Goal: Task Accomplishment & Management: Use online tool/utility

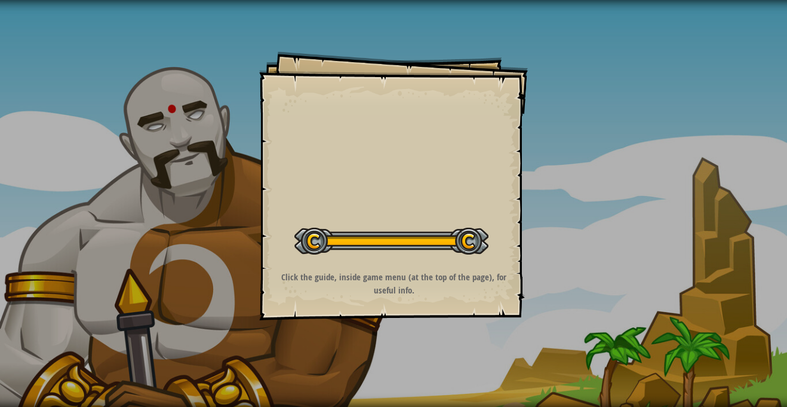
click at [0, 0] on button "Start Level" at bounding box center [0, 0] width 0 height 0
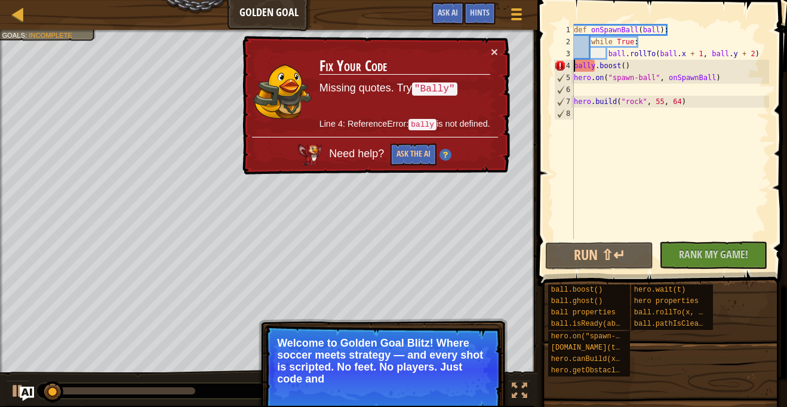
click at [574, 67] on div "def onSpawnBall ( ball ) : while True : ball . rollTo ( ball . x + 1 , ball . y…" at bounding box center [671, 143] width 198 height 239
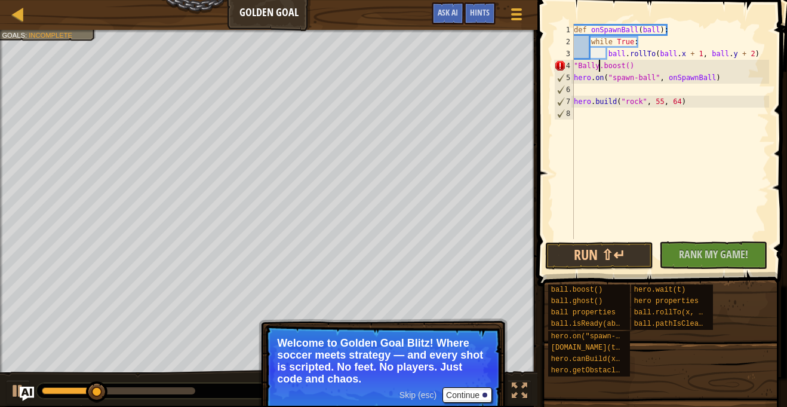
scroll to position [5, 5]
type textarea ""Bally".boost()"
click at [587, 250] on button "Run ⇧↵" at bounding box center [599, 255] width 108 height 27
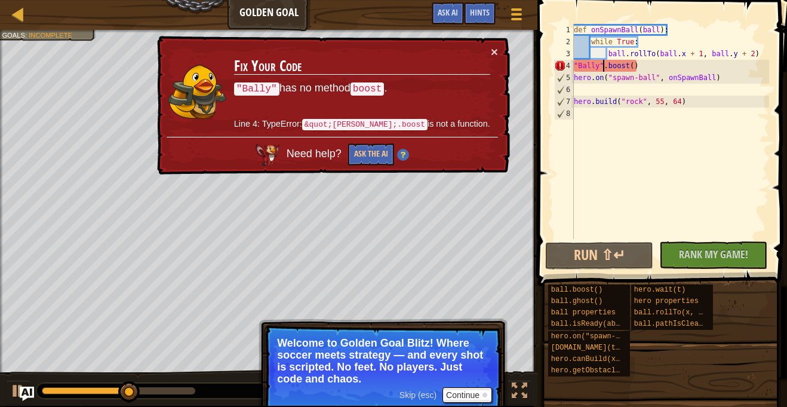
click at [406, 157] on img at bounding box center [403, 155] width 12 height 12
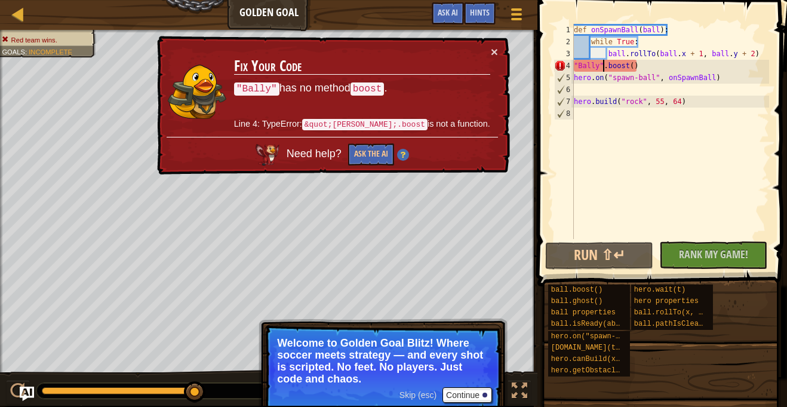
click at [591, 90] on div "def onSpawnBall ( ball ) : while True : ball . rollTo ( ball . x + 1 , ball . y…" at bounding box center [671, 143] width 198 height 239
click at [610, 66] on div "def onSpawnBall ( ball ) : while True : ball . rollTo ( ball . x + 1 , ball . y…" at bounding box center [671, 143] width 198 height 239
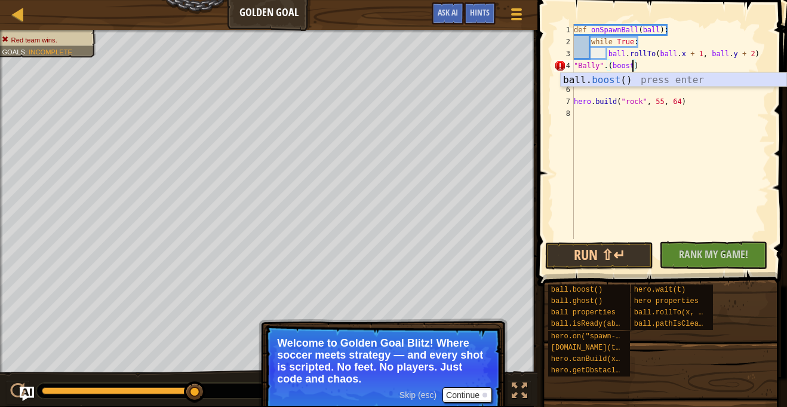
click at [609, 78] on div "ball. boost () press enter" at bounding box center [674, 94] width 226 height 43
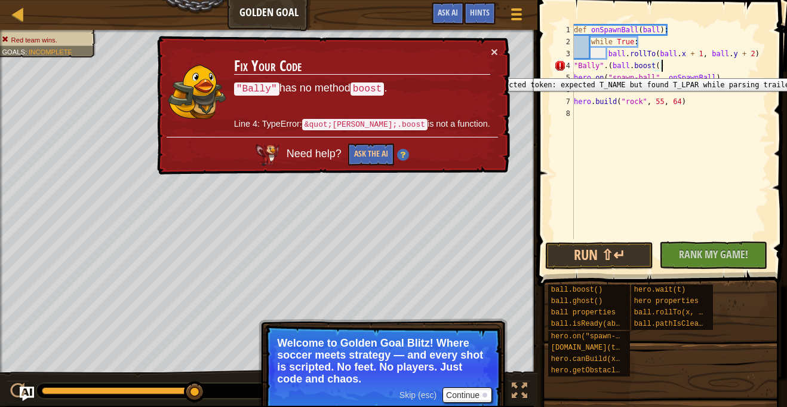
click at [557, 69] on div "4" at bounding box center [564, 66] width 20 height 12
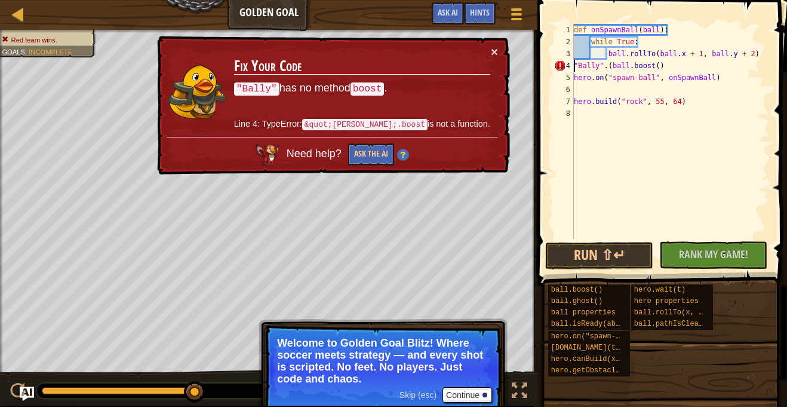
click at [668, 66] on div "def onSpawnBall ( ball ) : while True : ball . rollTo ( ball . x + 1 , ball . y…" at bounding box center [671, 143] width 198 height 239
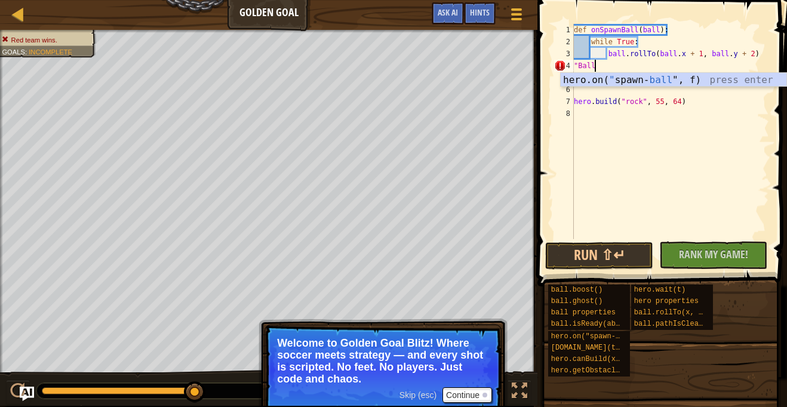
scroll to position [5, 1]
type textarea """
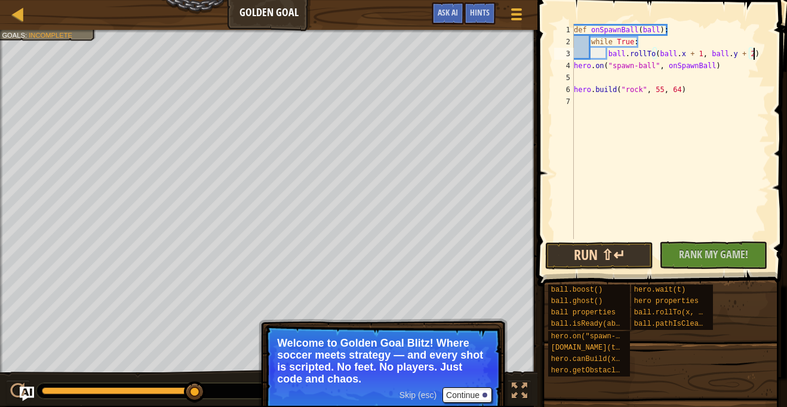
type textarea "ball.rollTo(ball.x + 1, ball.y + 2)"
click at [601, 256] on button "Run ⇧↵" at bounding box center [599, 255] width 108 height 27
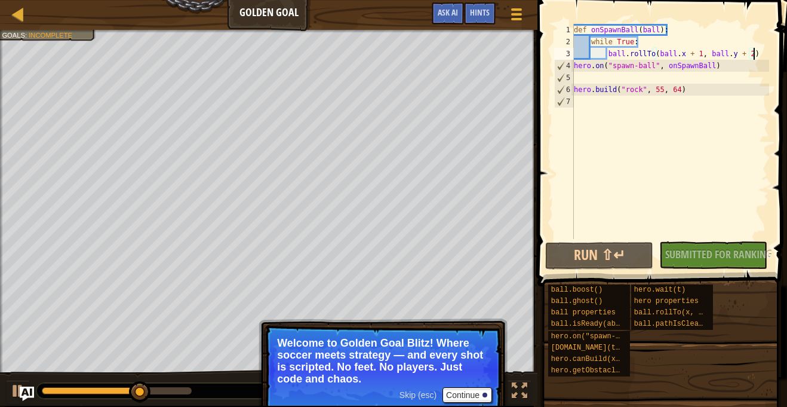
click at [695, 256] on div "No New Code to Rank Rank My Game! Submitting... Submitted for Ranking Failed to…" at bounding box center [707, 254] width 108 height 27
click at [615, 260] on button "Run ⇧↵" at bounding box center [599, 255] width 108 height 27
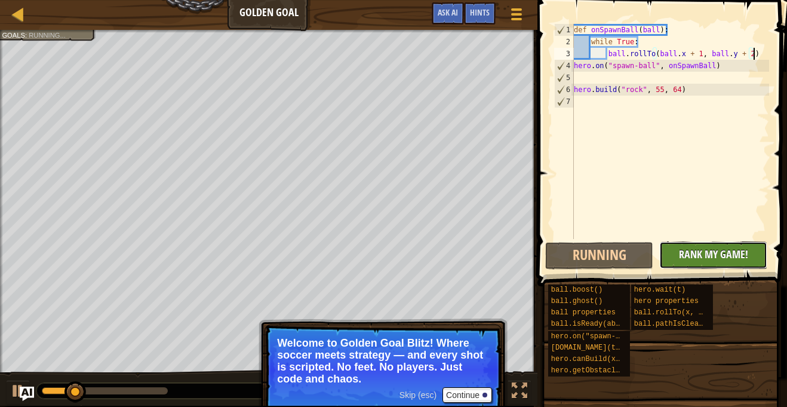
click at [668, 257] on button "No New Code to Rank Rank My Game! Submitting... Submitted for Ranking Failed to…" at bounding box center [713, 254] width 108 height 27
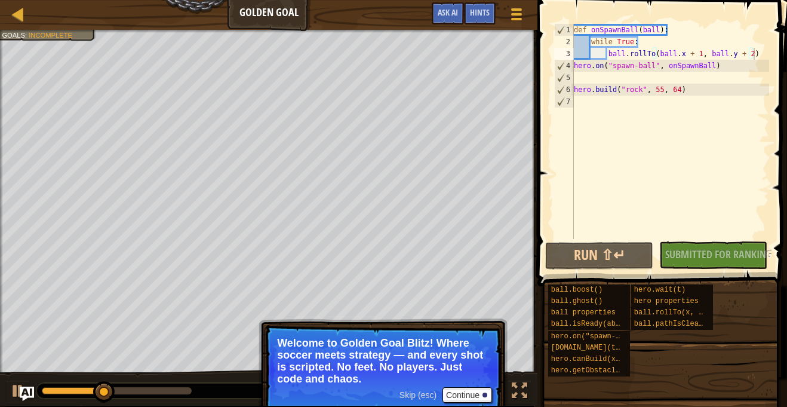
click at [625, 269] on span at bounding box center [663, 125] width 259 height 321
click at [591, 75] on div "def onSpawnBall ( ball ) : while True : ball . rollTo ( ball . x + 1 , ball . y…" at bounding box center [671, 143] width 198 height 239
click at [459, 396] on button "Continue" at bounding box center [468, 395] width 50 height 16
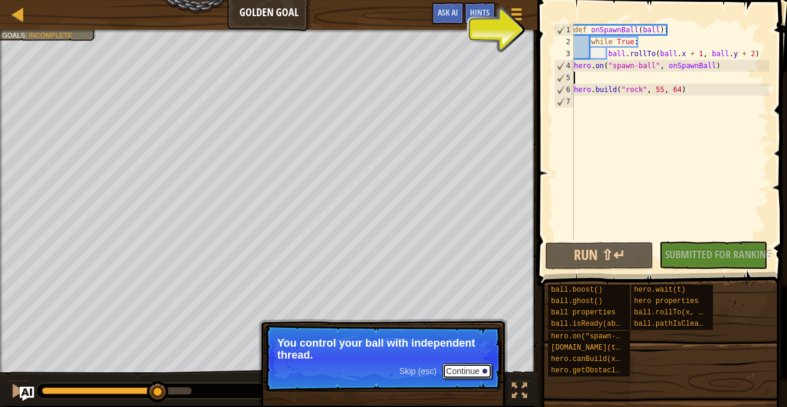
click at [472, 374] on button "Continue" at bounding box center [468, 371] width 50 height 16
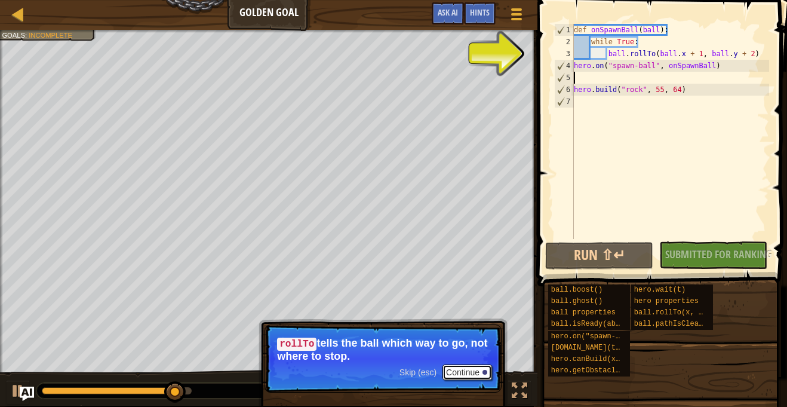
click at [465, 372] on button "Continue" at bounding box center [468, 372] width 50 height 16
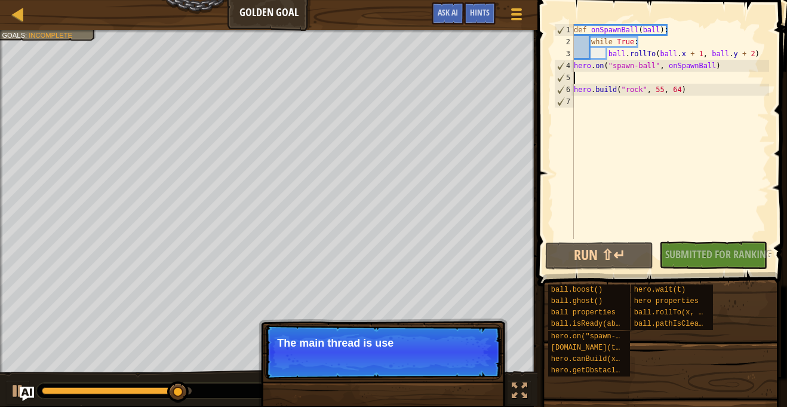
click at [469, 373] on p "Skip (esc) Continue The main thread is use" at bounding box center [383, 351] width 237 height 55
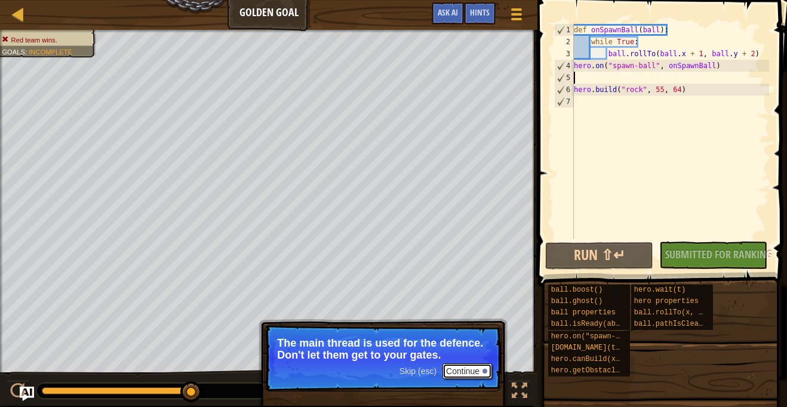
click at [469, 373] on button "Continue" at bounding box center [468, 371] width 50 height 16
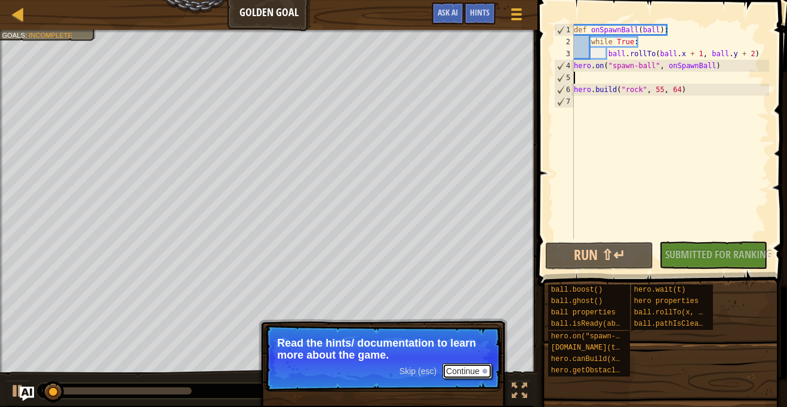
click at [469, 373] on button "Continue" at bounding box center [468, 371] width 50 height 16
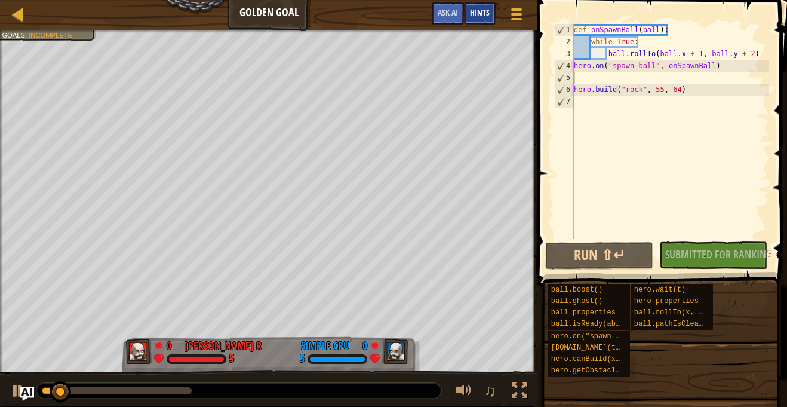
click at [483, 9] on span "Hints" at bounding box center [480, 12] width 20 height 11
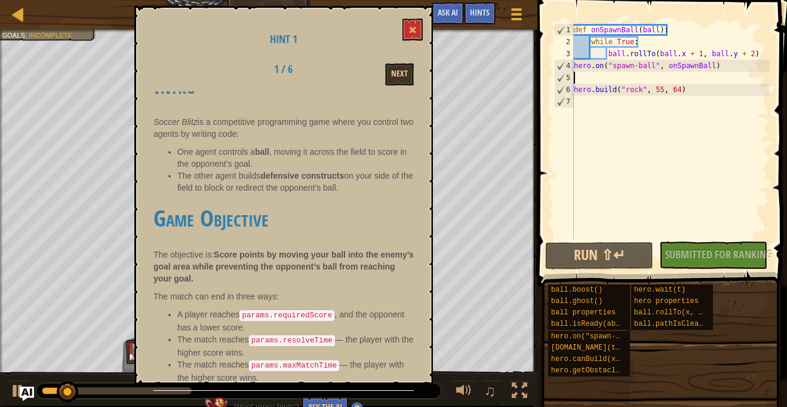
scroll to position [34, 0]
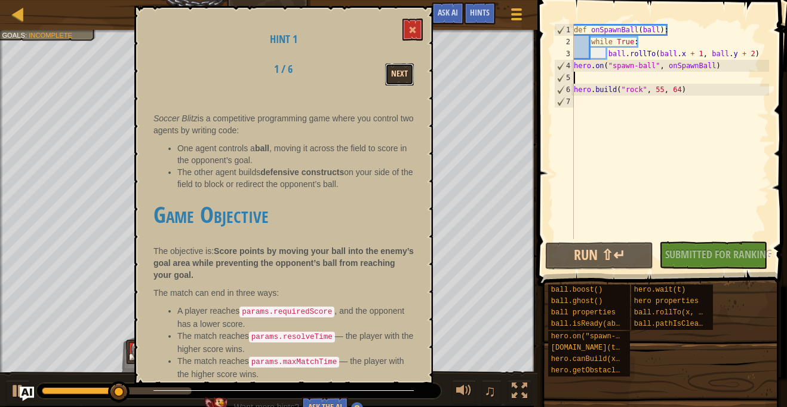
click at [401, 73] on button "Next" at bounding box center [399, 74] width 29 height 22
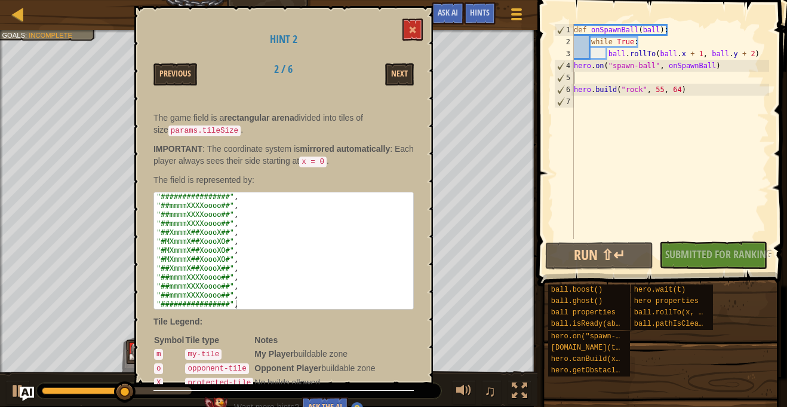
scroll to position [109, 0]
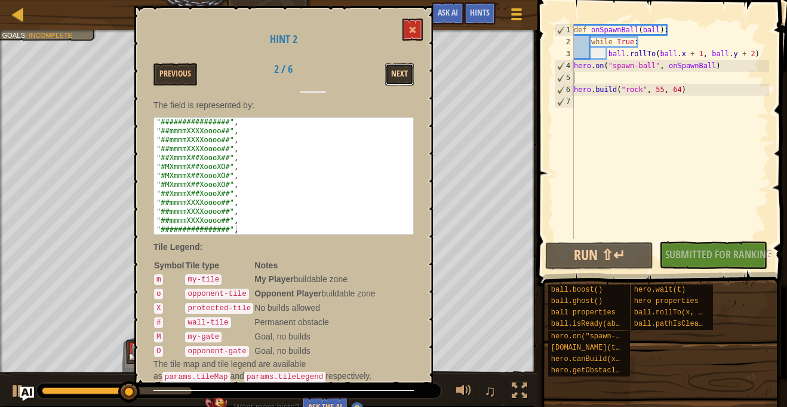
click at [386, 73] on button "Next" at bounding box center [399, 74] width 29 height 22
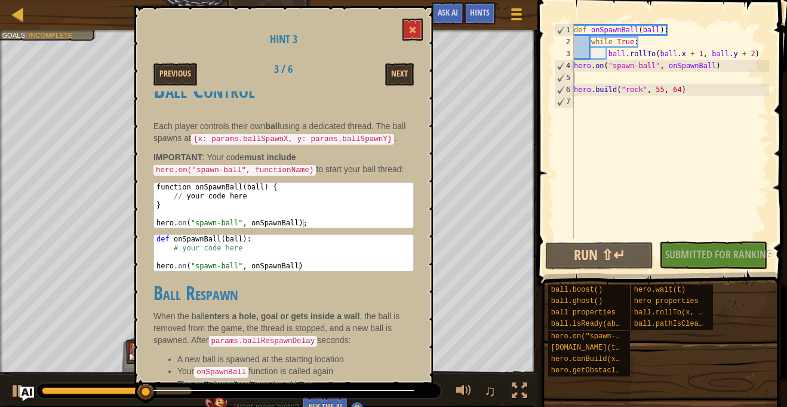
scroll to position [28, 0]
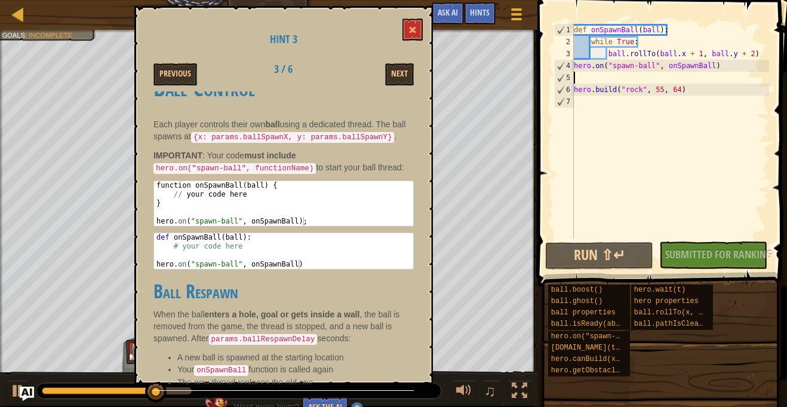
click at [581, 78] on div "def onSpawnBall ( ball ) : while True : ball . rollTo ( ball . x + 1 , ball . y…" at bounding box center [671, 143] width 198 height 239
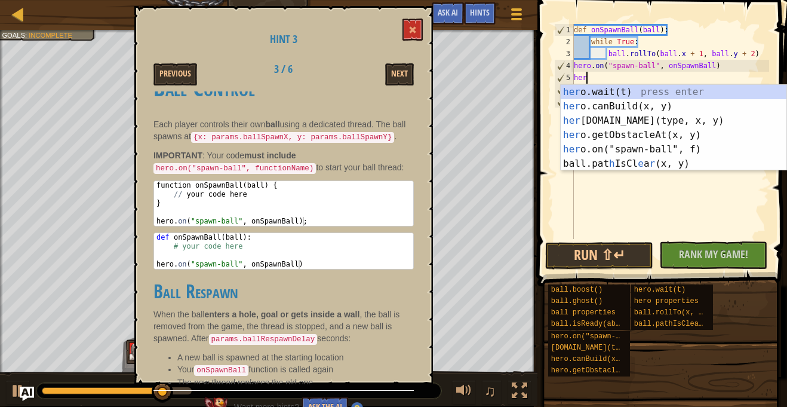
scroll to position [5, 2]
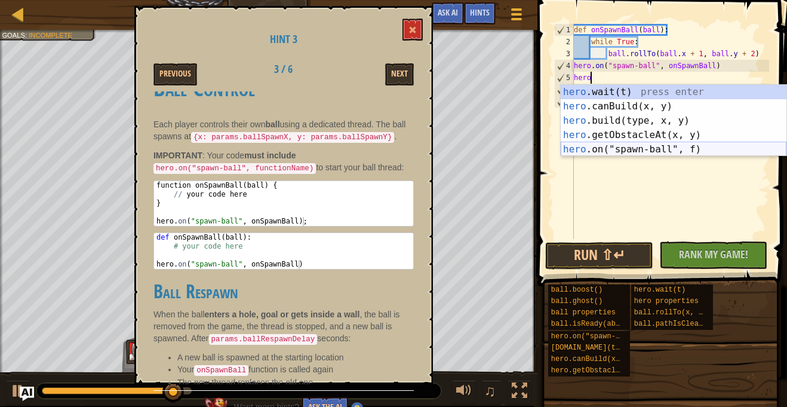
click at [582, 147] on div "hero .wait(t) press enter hero .canBuild(x, y) press enter hero .build(type, x,…" at bounding box center [674, 135] width 226 height 100
type textarea "hero.on("spawn-ball", onSpawnBall)"
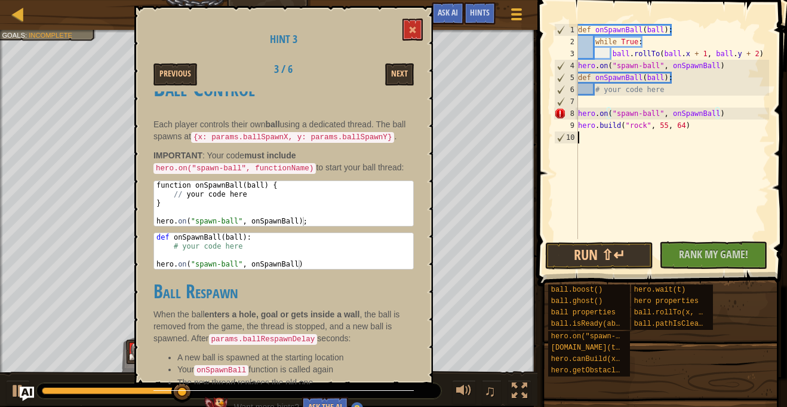
click at [689, 147] on div "def onSpawnBall ( ball ) : while True : ball . rollTo ( ball . x + 1 , ball . y…" at bounding box center [673, 143] width 194 height 239
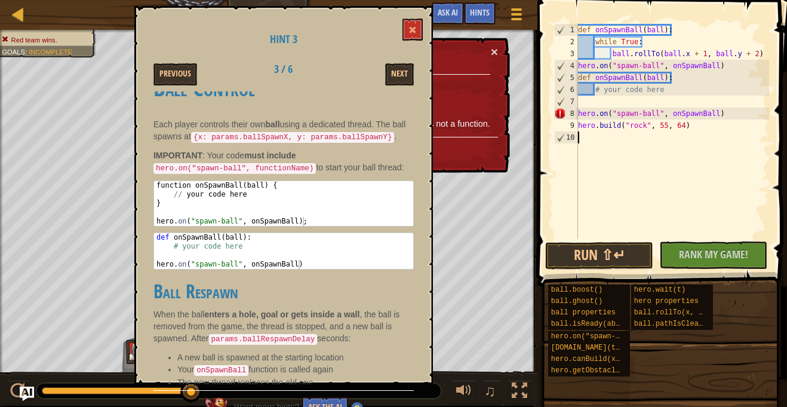
click at [717, 112] on div "def onSpawnBall ( ball ) : while True : ball . rollTo ( ball . x + 1 , ball . y…" at bounding box center [673, 143] width 194 height 239
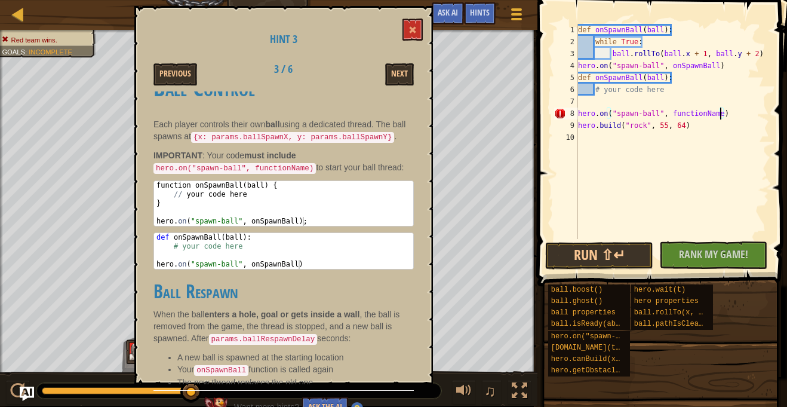
scroll to position [5, 20]
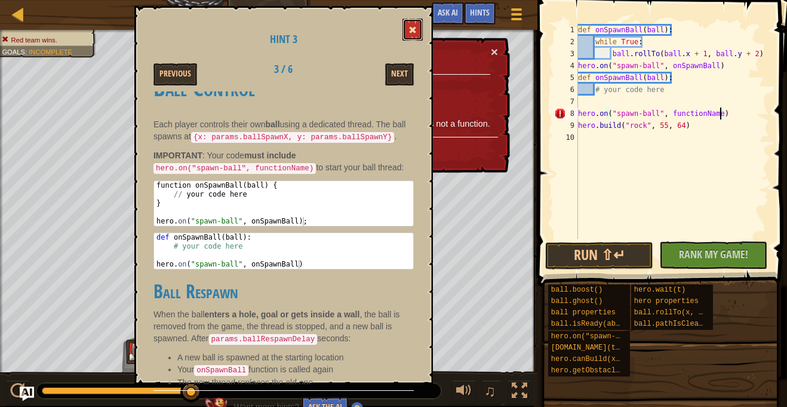
click at [410, 38] on button at bounding box center [413, 30] width 20 height 22
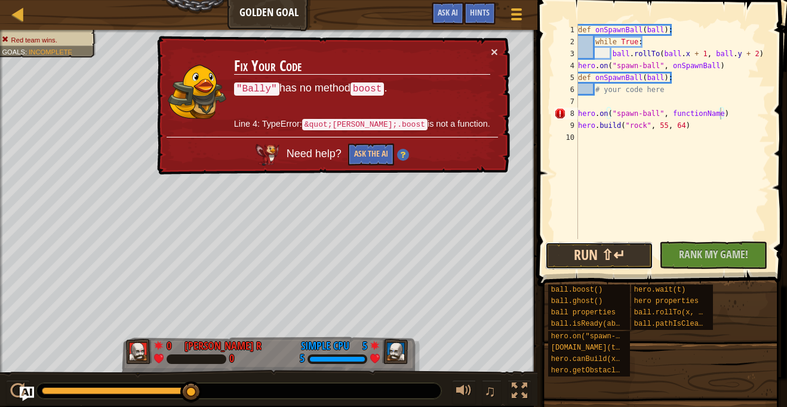
click at [620, 257] on button "Run ⇧↵" at bounding box center [599, 255] width 108 height 27
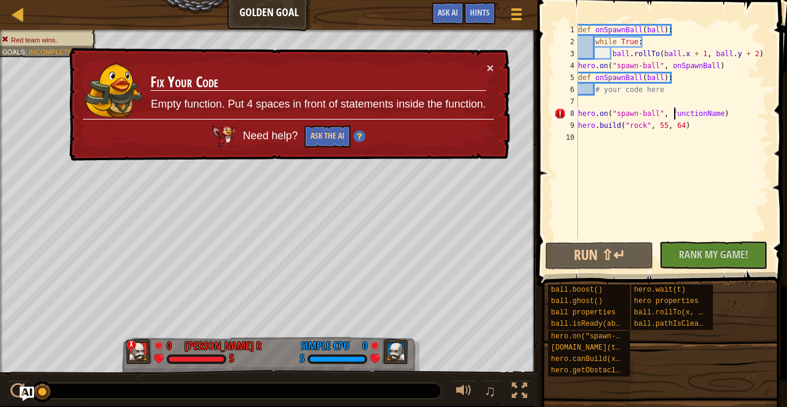
click at [672, 114] on div "def onSpawnBall ( ball ) : while True : ball . rollTo ( ball . x + 1 , ball . y…" at bounding box center [673, 143] width 194 height 239
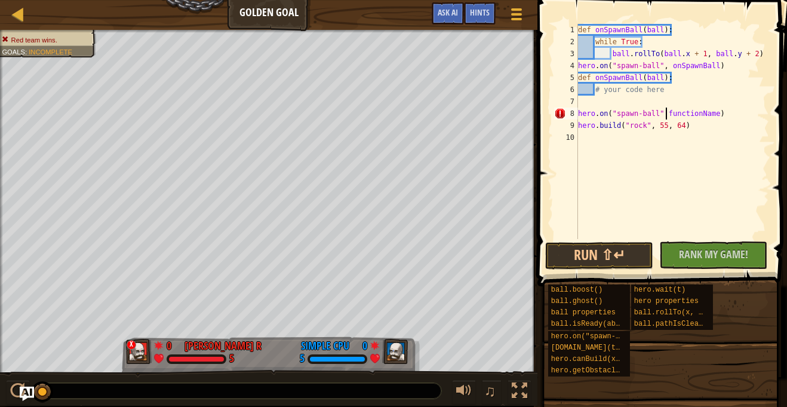
scroll to position [5, 20]
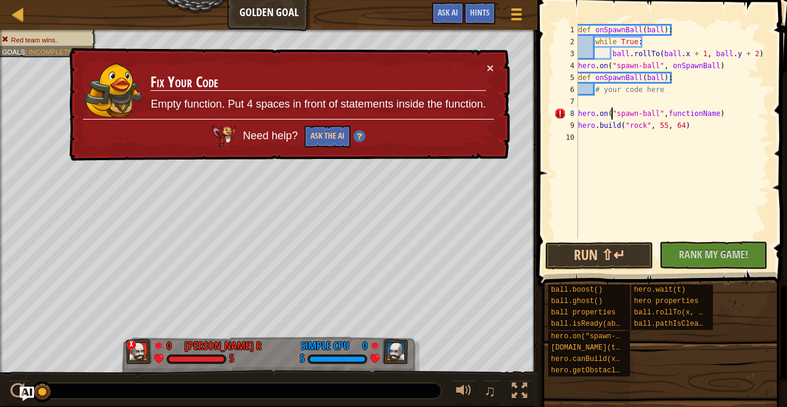
click at [613, 115] on div "def onSpawnBall ( ball ) : while True : ball . rollTo ( ball . x + 1 , ball . y…" at bounding box center [673, 143] width 194 height 239
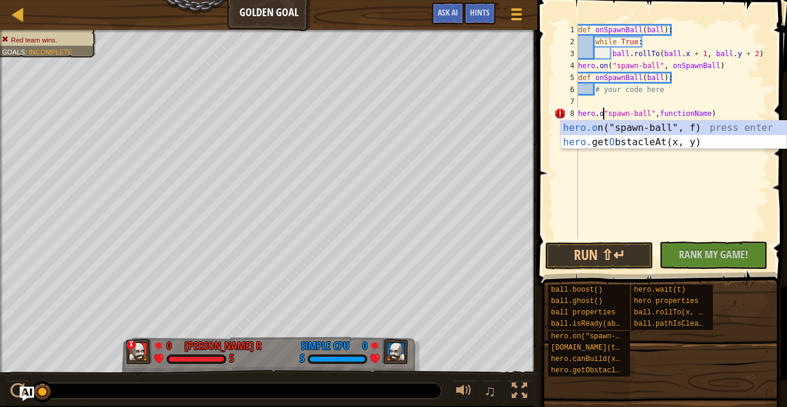
scroll to position [5, 18]
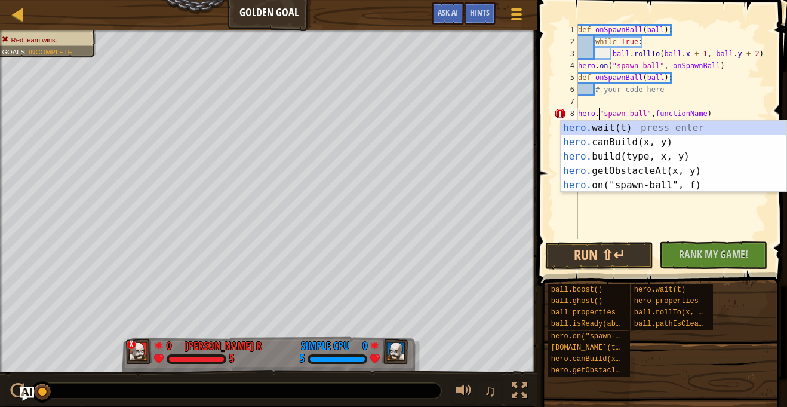
click at [708, 112] on div "def onSpawnBall ( ball ) : while True : ball . rollTo ( ball . x + 1 , ball . y…" at bounding box center [673, 143] width 194 height 239
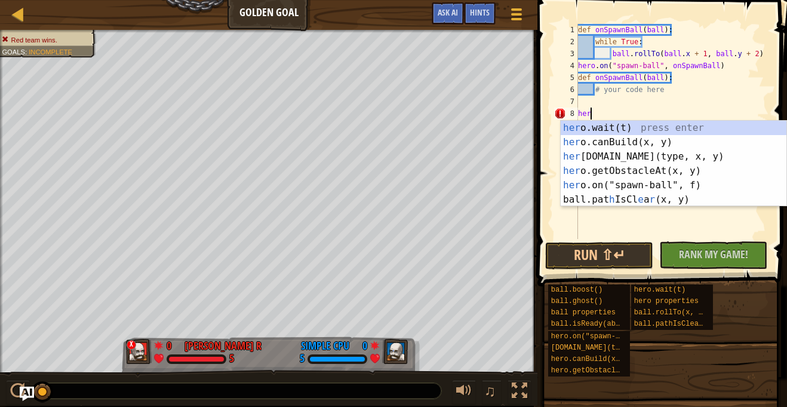
scroll to position [5, 1]
type textarea "h"
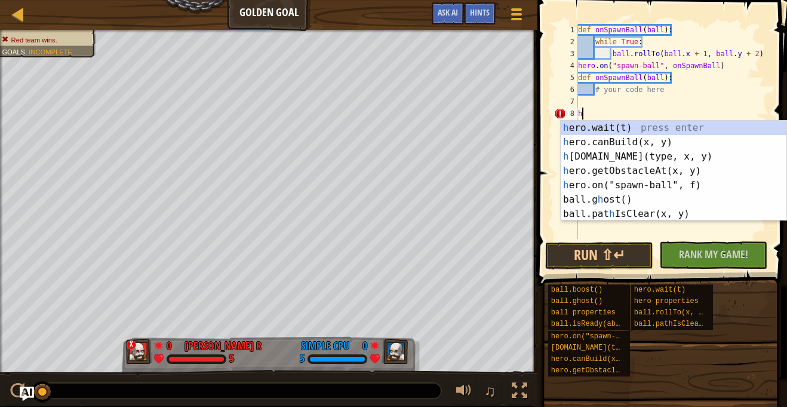
scroll to position [5, 0]
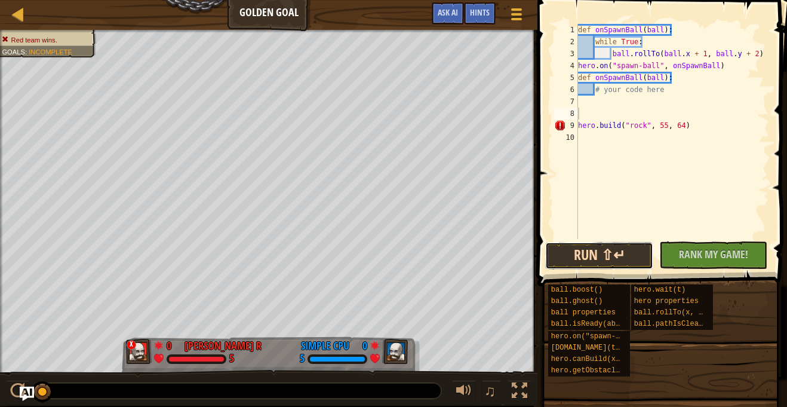
click at [625, 244] on button "Run ⇧↵" at bounding box center [599, 255] width 108 height 27
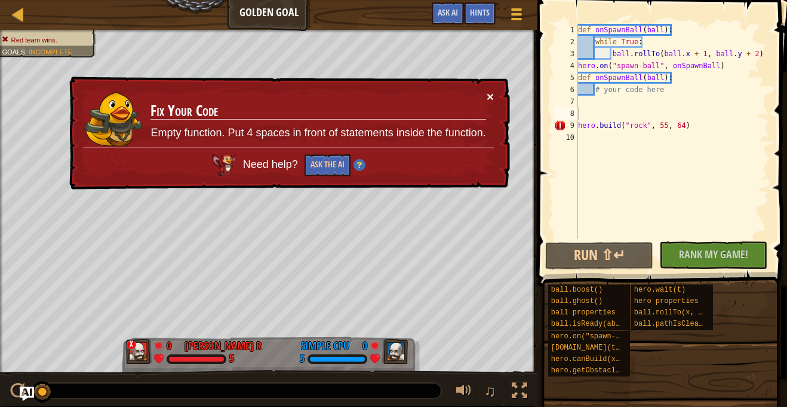
click at [489, 93] on button "×" at bounding box center [490, 96] width 7 height 13
click at [624, 127] on div "def onSpawnBall ( ball ) : while True : ball . rollTo ( ball . x + 1 , ball . y…" at bounding box center [673, 143] width 194 height 239
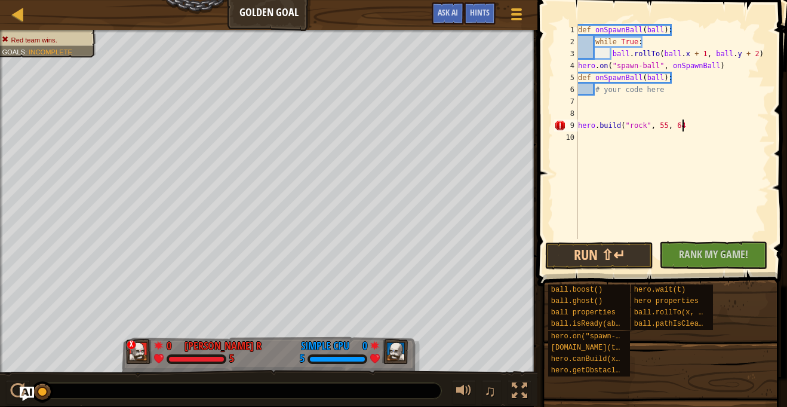
scroll to position [5, 15]
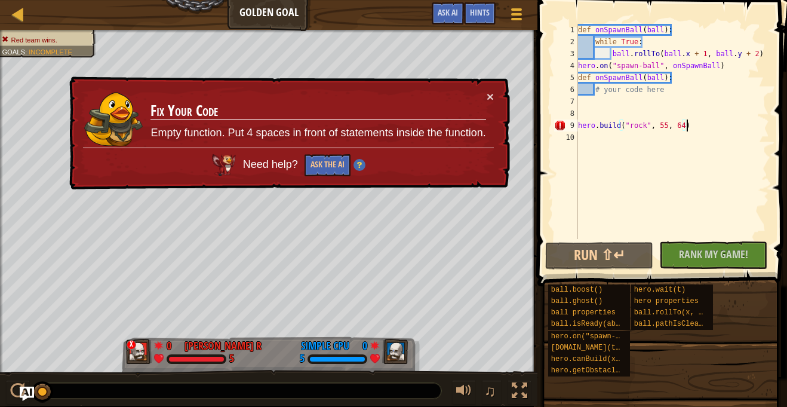
click at [621, 126] on div "def onSpawnBall ( ball ) : while True : ball . rollTo ( ball . x + 1 , ball . y…" at bounding box center [673, 143] width 194 height 239
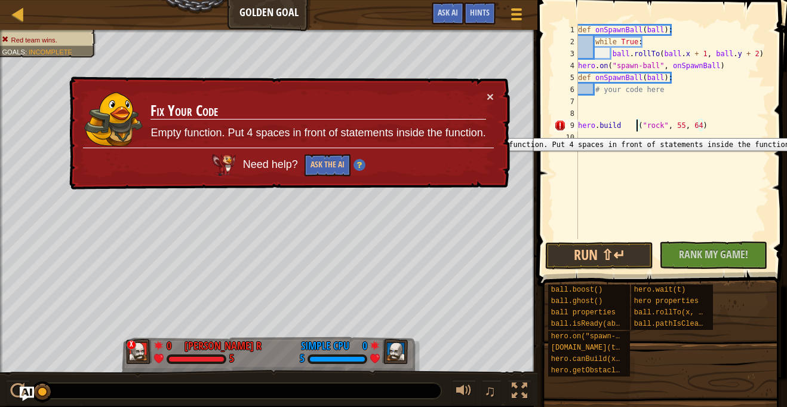
click at [564, 129] on div "9" at bounding box center [566, 125] width 24 height 12
click at [642, 125] on div "def onSpawnBall ( ball ) : while True : ball . rollTo ( ball . x + 1 , ball . y…" at bounding box center [673, 143] width 194 height 239
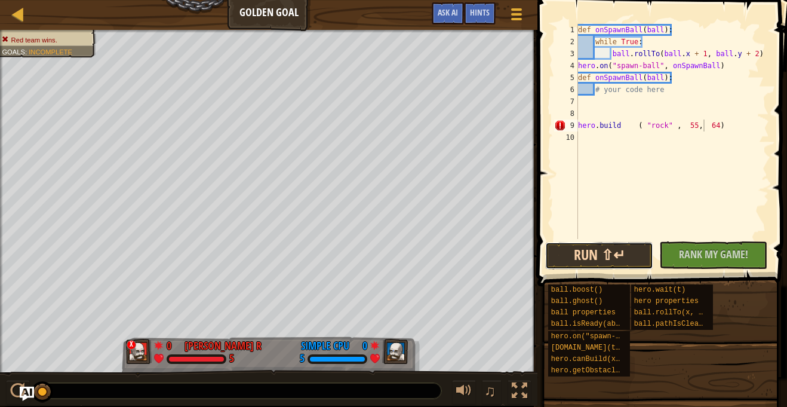
click at [619, 256] on button "Run ⇧↵" at bounding box center [599, 255] width 108 height 27
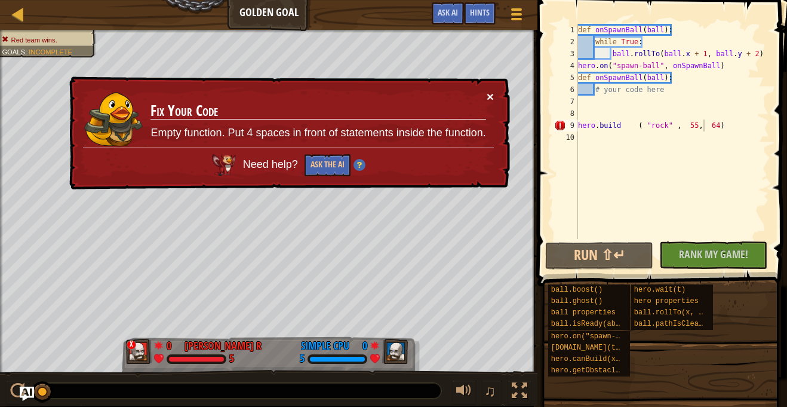
click at [491, 99] on button "×" at bounding box center [490, 96] width 7 height 13
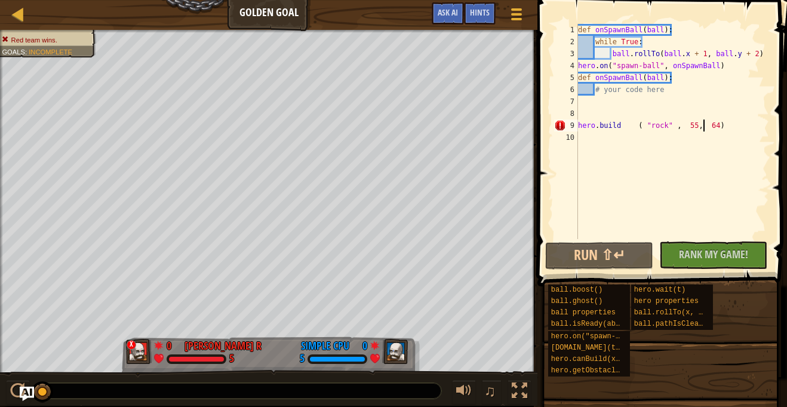
click at [718, 126] on div "def onSpawnBall ( ball ) : while True : ball . rollTo ( ball . x + 1 , ball . y…" at bounding box center [673, 143] width 194 height 239
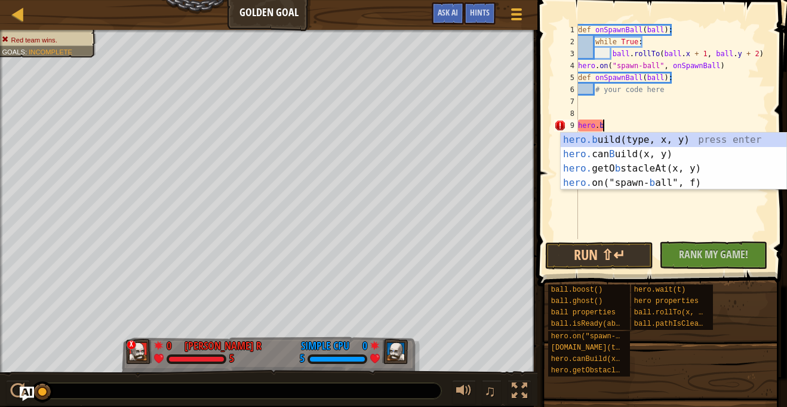
scroll to position [5, 1]
type textarea "h"
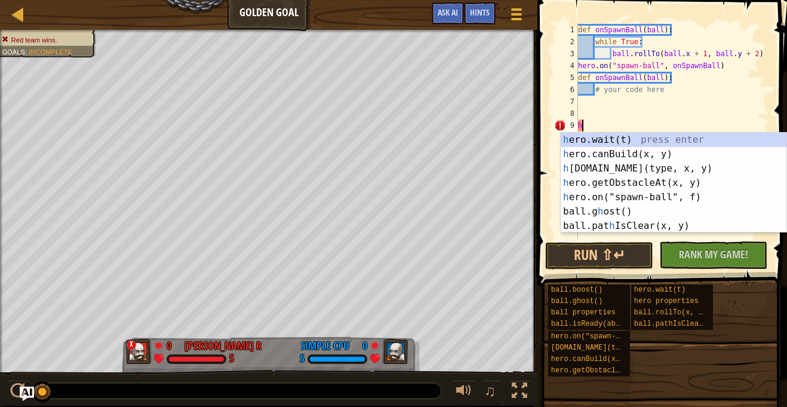
scroll to position [5, 0]
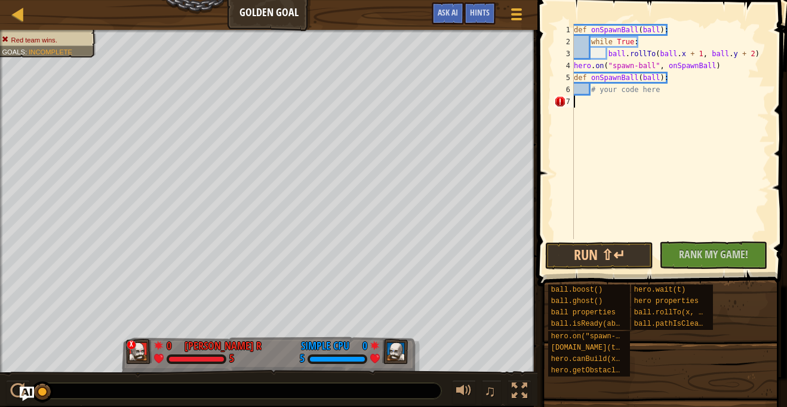
type textarea "# your code here"
click at [585, 251] on button "Run ⇧↵" at bounding box center [599, 255] width 108 height 27
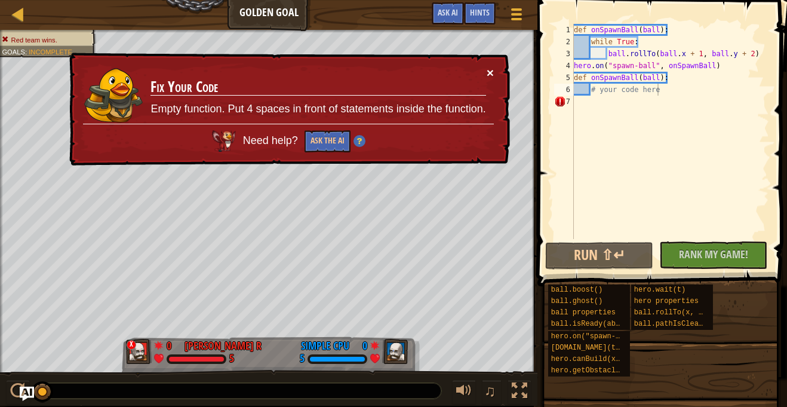
click at [492, 70] on button "×" at bounding box center [490, 72] width 7 height 13
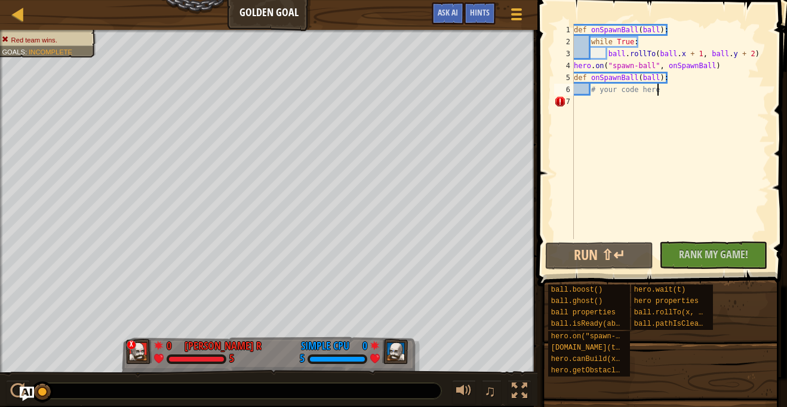
click at [578, 104] on div "def onSpawnBall ( ball ) : while True : ball . rollTo ( ball . x + 1 , ball . y…" at bounding box center [671, 143] width 198 height 239
type textarea "# your code here"
click at [664, 90] on div "def onSpawnBall ( ball ) : while True : ball . rollTo ( ball . x + 1 , ball . y…" at bounding box center [671, 143] width 198 height 239
click at [580, 103] on div "def onSpawnBall ( ball ) : while True : ball . rollTo ( ball . x + 1 , ball . y…" at bounding box center [671, 143] width 198 height 239
click at [665, 36] on div "def onSpawnBall ( ball ) : while True : ball . rollTo ( ball . x + 1 , ball . y…" at bounding box center [671, 143] width 198 height 239
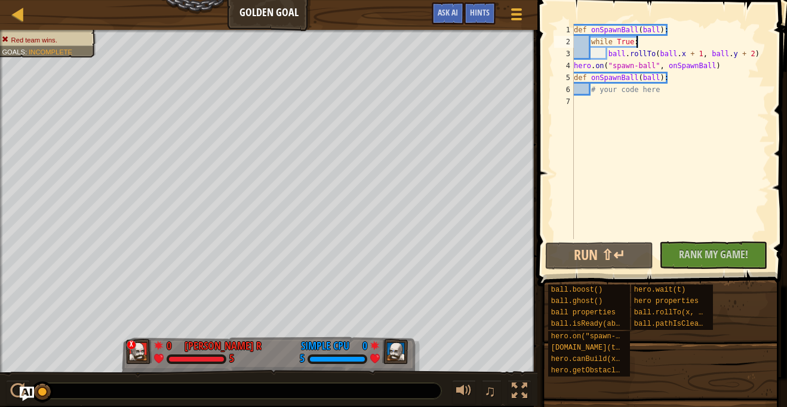
type textarea "while True:"
click at [23, 14] on div at bounding box center [18, 14] width 15 height 15
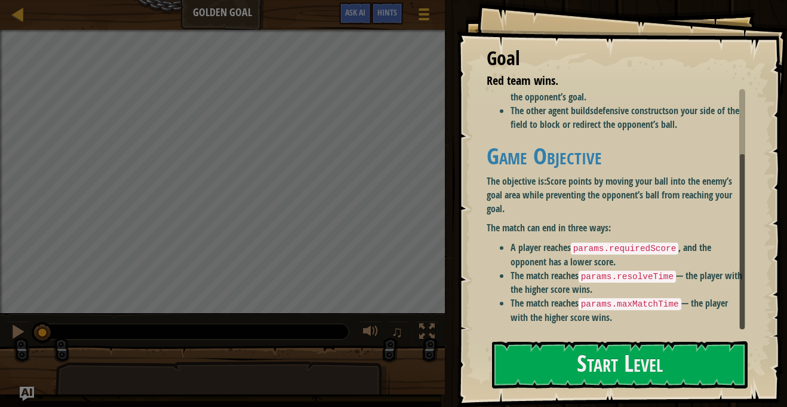
scroll to position [90, 0]
click at [564, 365] on button "Start Level" at bounding box center [620, 364] width 256 height 47
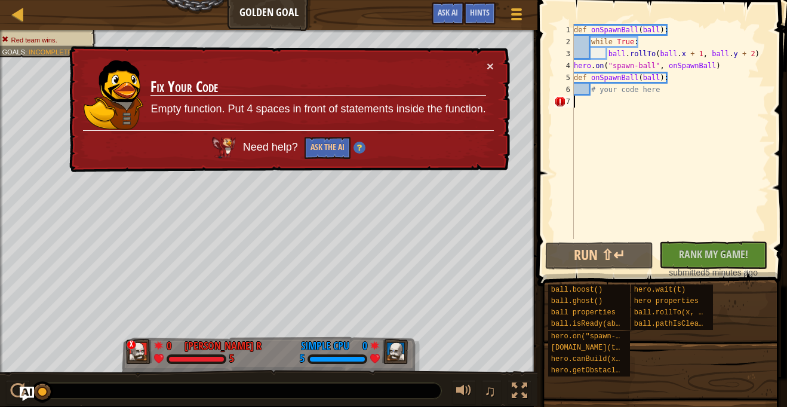
click at [495, 71] on div "× Fix Your Code Empty function. Put 4 spaces in front of statements inside the …" at bounding box center [288, 109] width 443 height 127
click at [493, 69] on button "×" at bounding box center [490, 66] width 7 height 13
